Goal: Find specific page/section: Find specific page/section

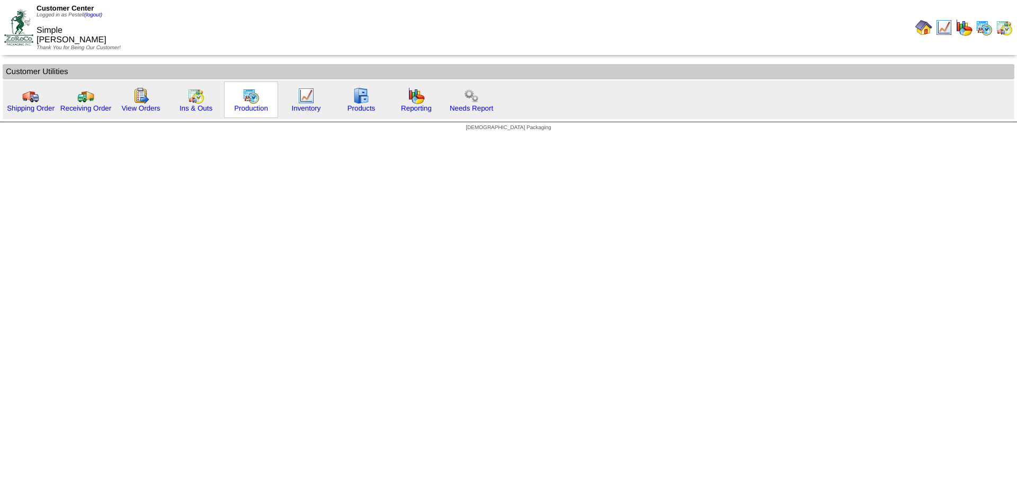
click at [245, 99] on img at bounding box center [251, 95] width 17 height 17
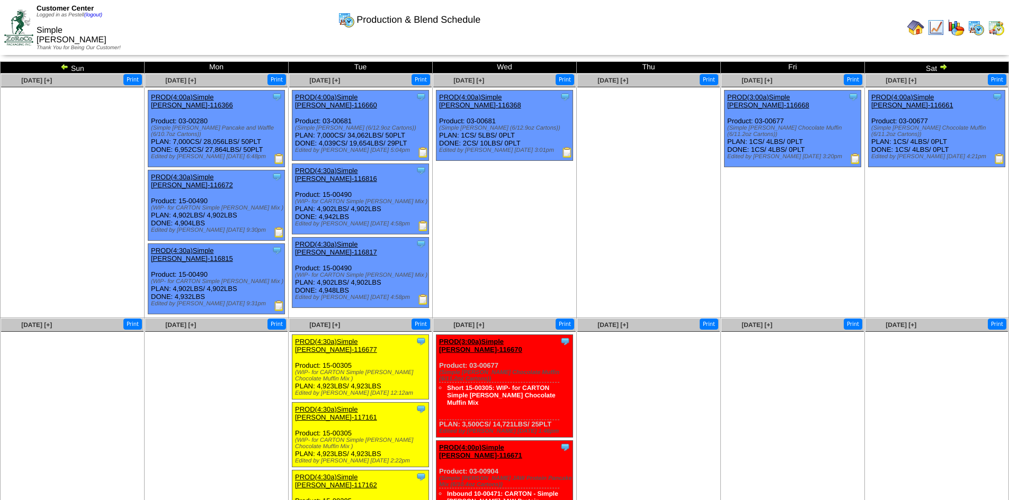
click at [939, 64] on img at bounding box center [943, 66] width 8 height 8
